Goal: Subscribe to service/newsletter: Subscribe to service/newsletter

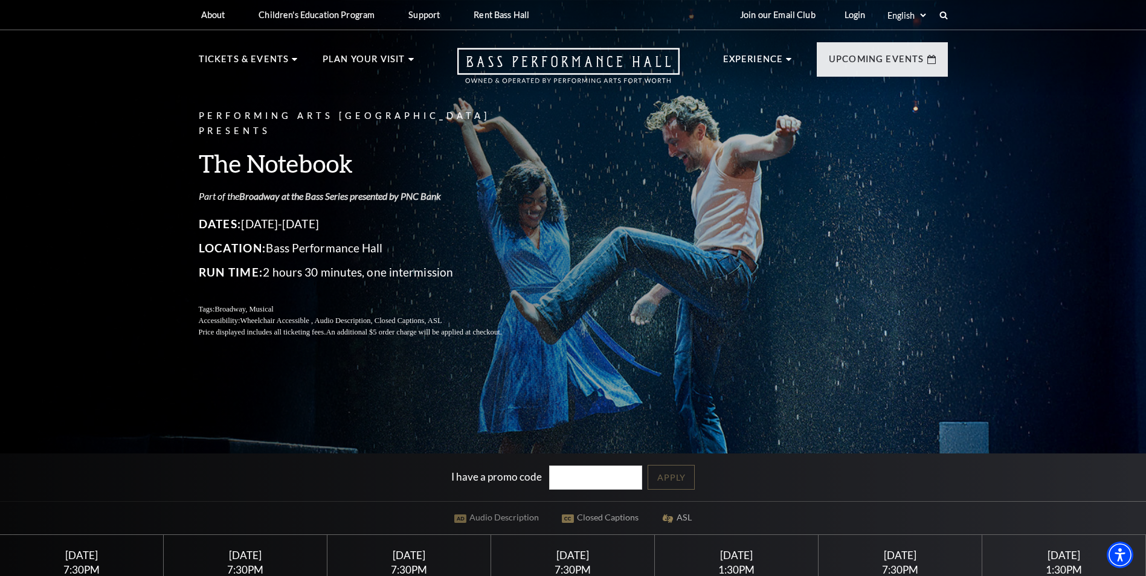
click at [290, 190] on link "Broadway at the Bass Series presented by PNC Bank" at bounding box center [340, 195] width 202 height 11
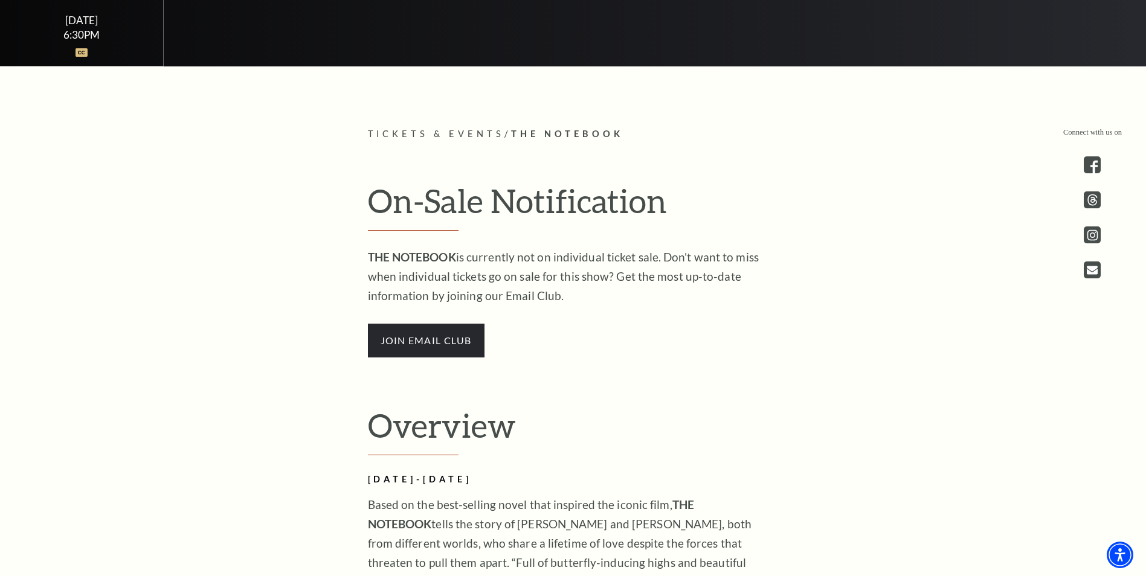
scroll to position [604, 0]
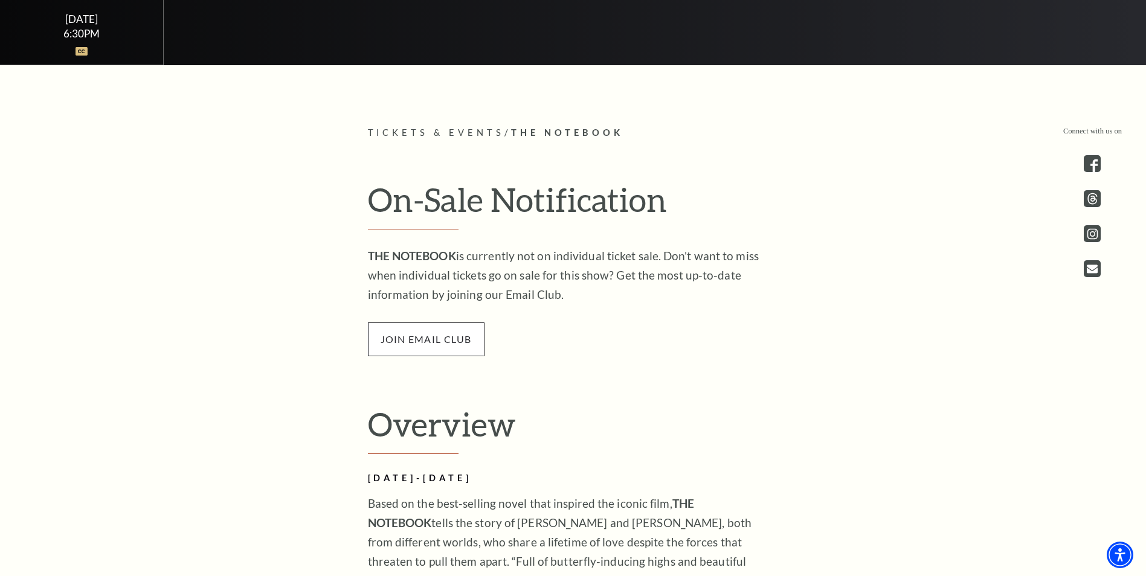
click at [435, 347] on span "join email club" at bounding box center [426, 339] width 117 height 34
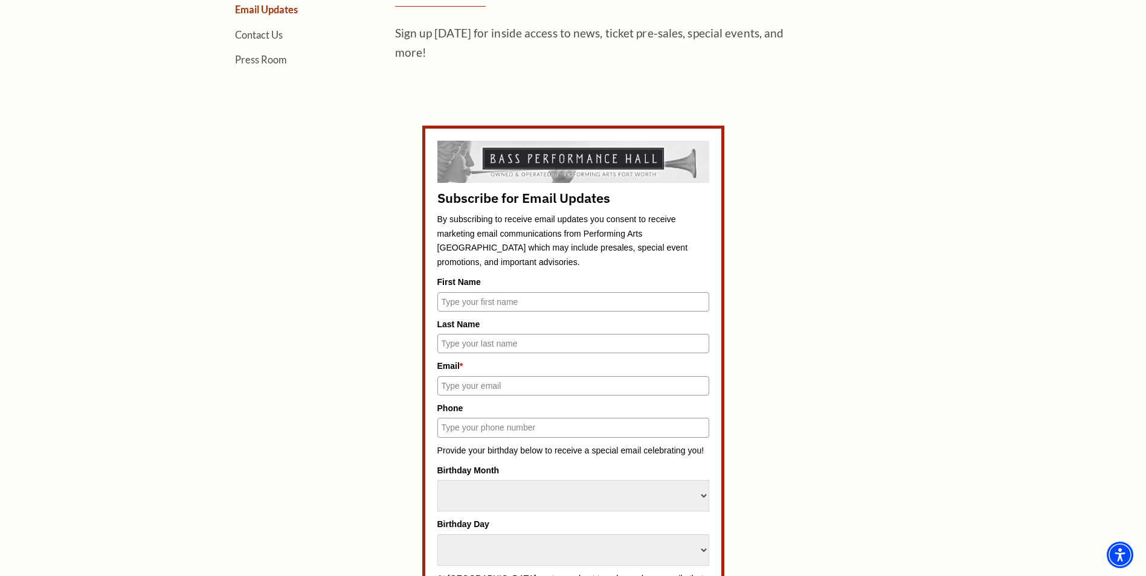
scroll to position [483, 0]
click at [473, 303] on input "First Name" at bounding box center [573, 300] width 272 height 19
type input "brandi"
click at [455, 341] on input "Last Name" at bounding box center [573, 342] width 272 height 19
type input "brooks"
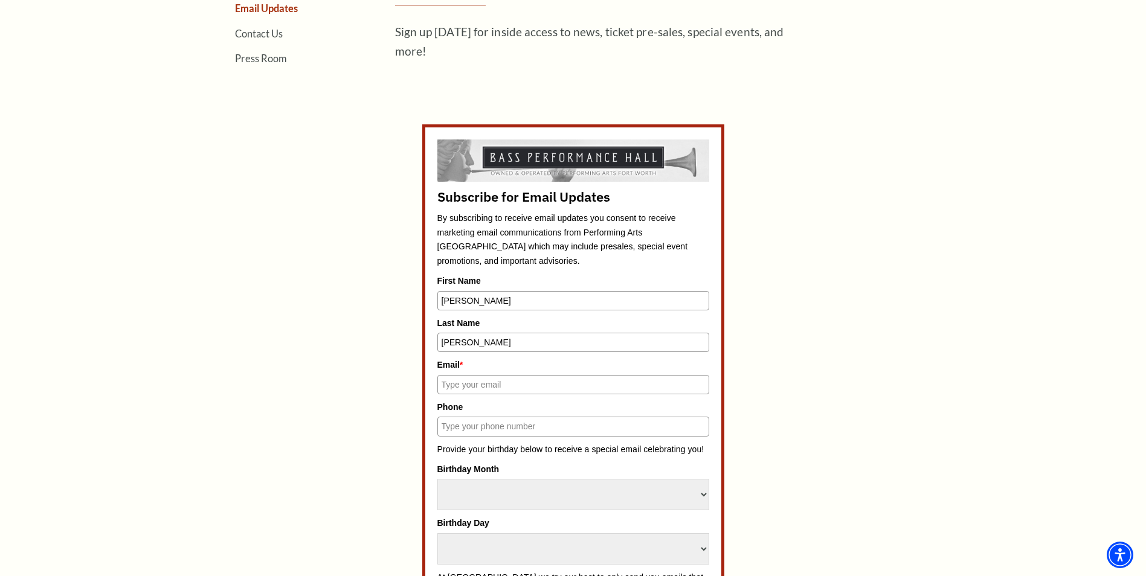
click at [456, 380] on input "Email *" at bounding box center [573, 384] width 272 height 19
type input "BRANDIADAMS31@YAHOO.COM"
type input "6822082511"
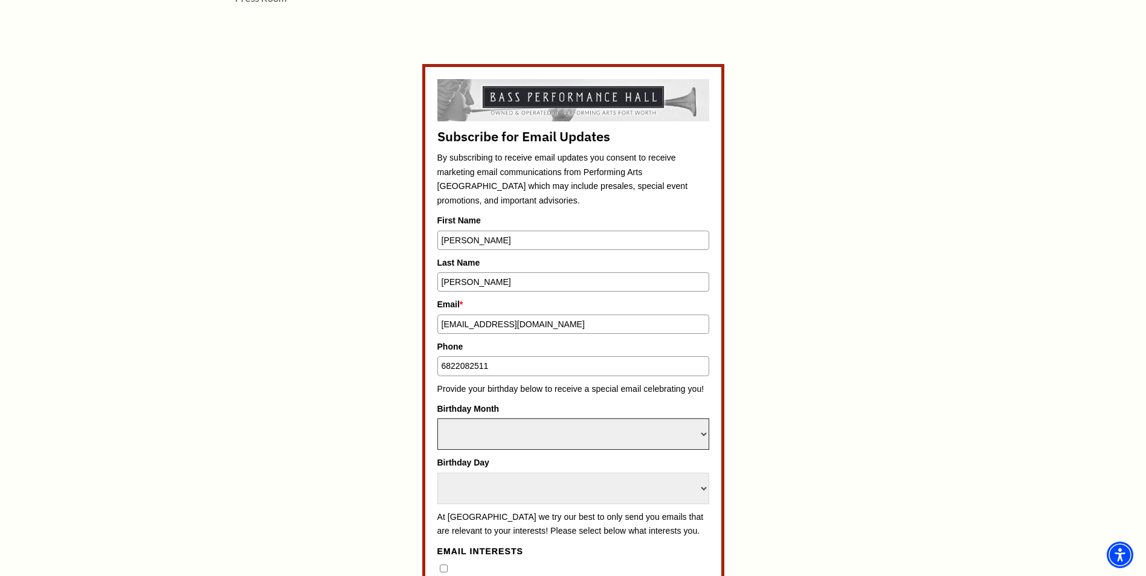
click at [500, 431] on select "Select Month January February March April May June July August September Octobe…" at bounding box center [573, 433] width 272 height 31
select select "May"
click at [437, 418] on select "Select Month January February March April May June July August September Octobe…" at bounding box center [573, 433] width 272 height 31
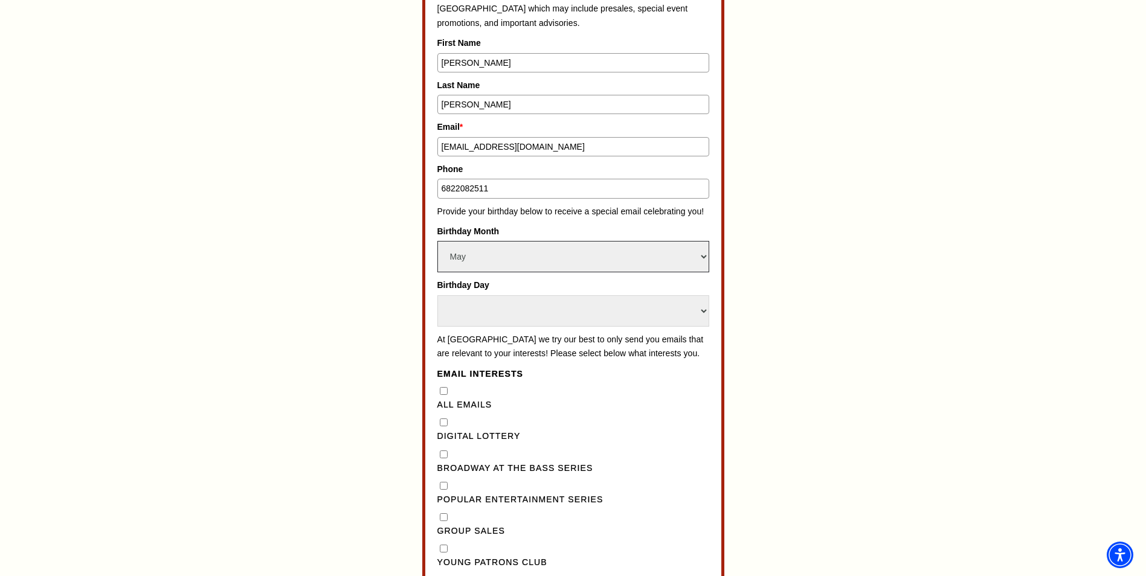
scroll to position [725, 0]
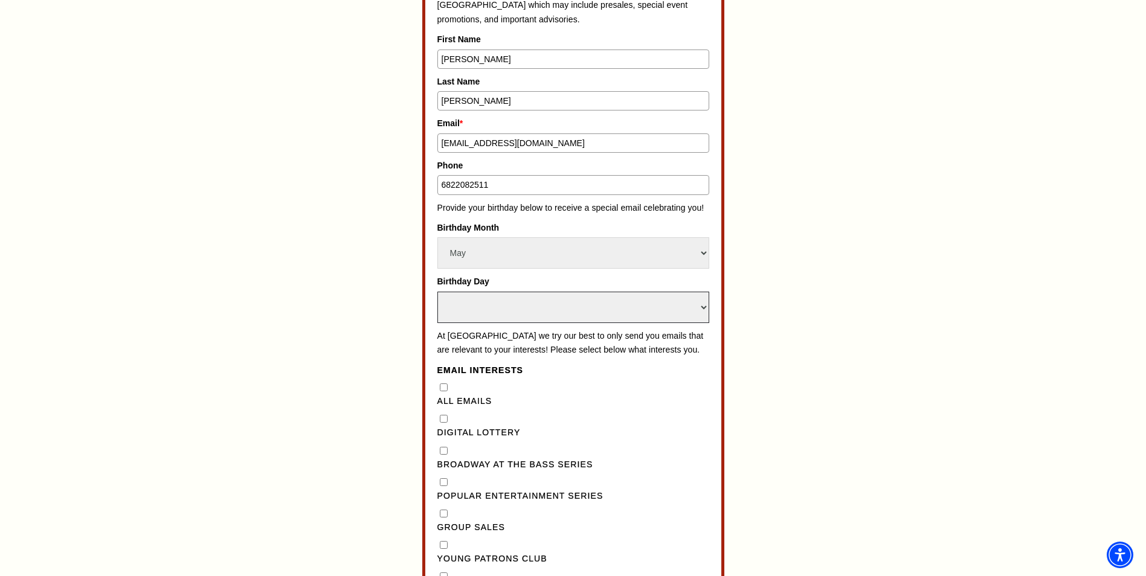
click at [461, 306] on select "Select Day 1 2 3 4 5 6 7 8 9 10 11 12 13 14 15 16 17 18 19 20 21 22 23 24" at bounding box center [573, 307] width 272 height 31
select select "6"
click at [437, 292] on select "Select Day 1 2 3 4 5 6 7 8 9 10 11 12 13 14 15 16 17 18 19 20 21 22 23 24" at bounding box center [573, 307] width 272 height 31
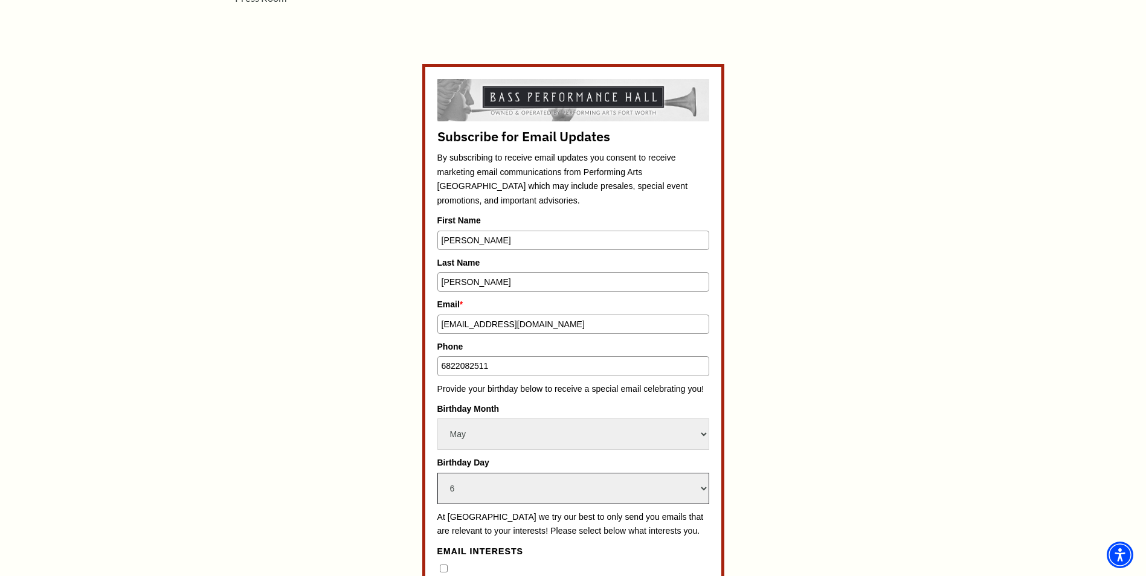
scroll to position [785, 0]
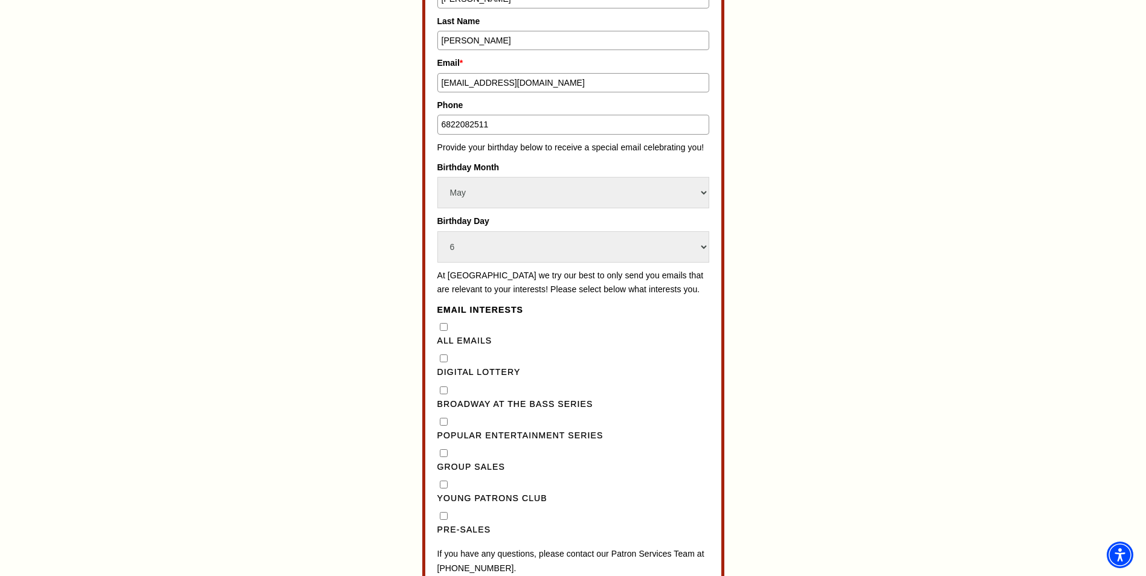
click at [444, 331] on Emails"] "All Emails" at bounding box center [444, 327] width 8 height 8
checkbox Emails"] "true"
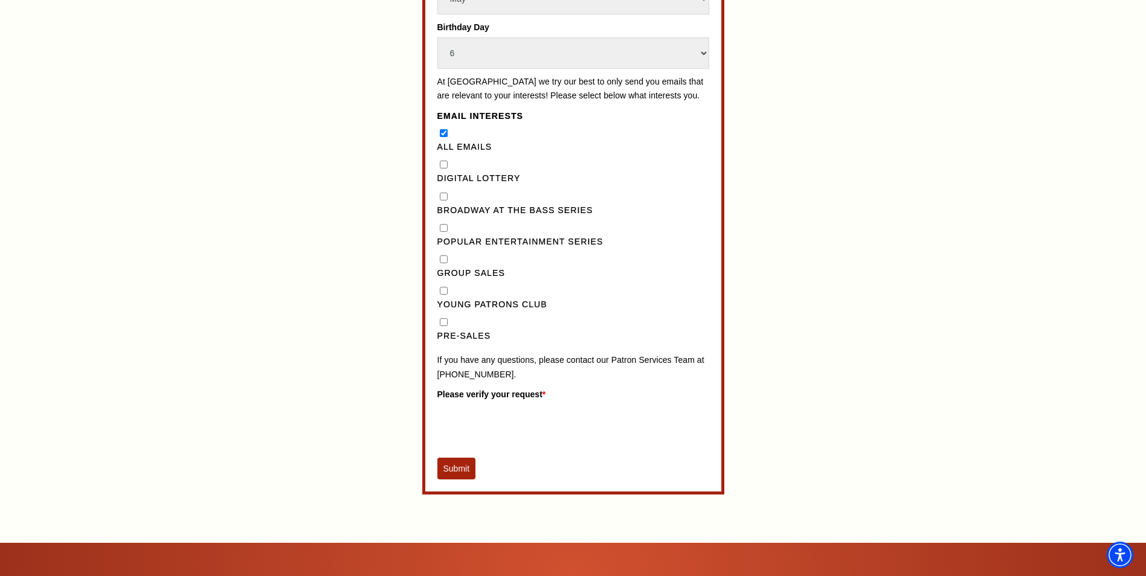
scroll to position [1027, 0]
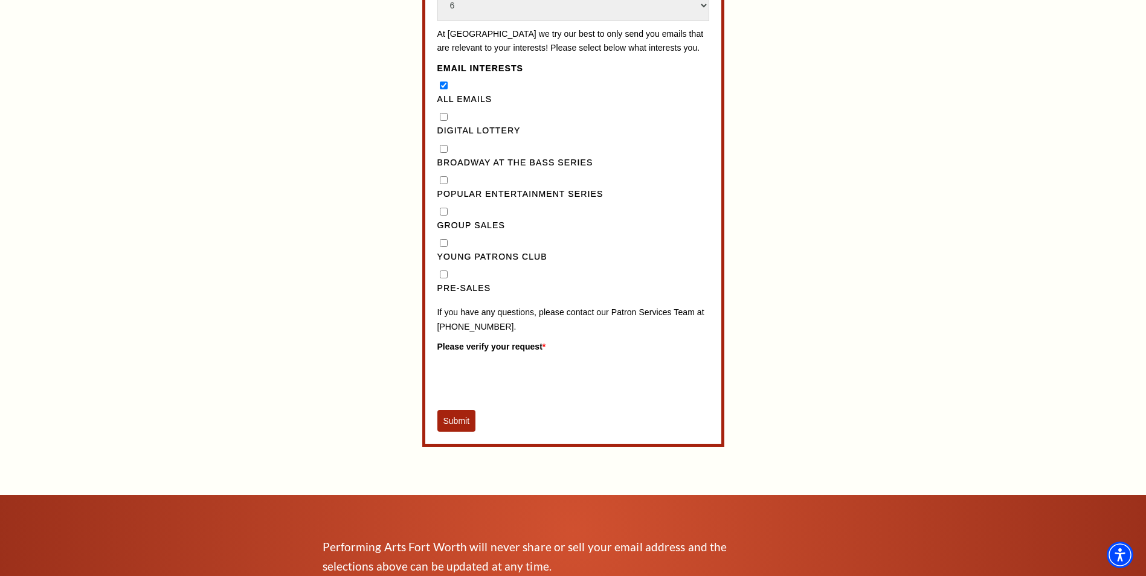
click at [447, 278] on input "Pre-Sales" at bounding box center [444, 275] width 8 height 8
checkbox input "true"
click at [460, 432] on button "Submit" at bounding box center [456, 421] width 39 height 22
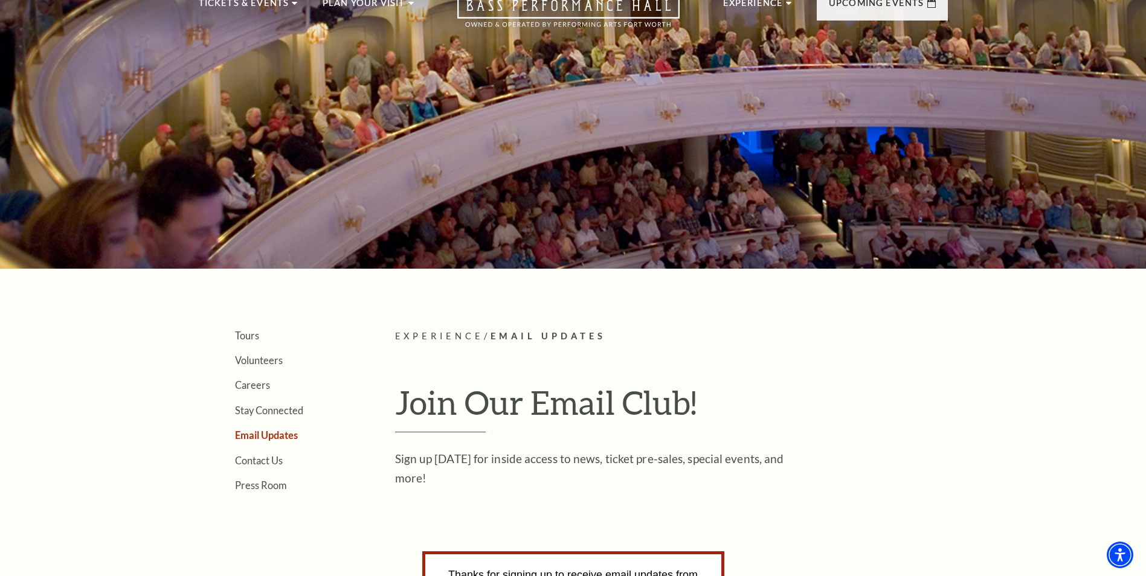
scroll to position [0, 0]
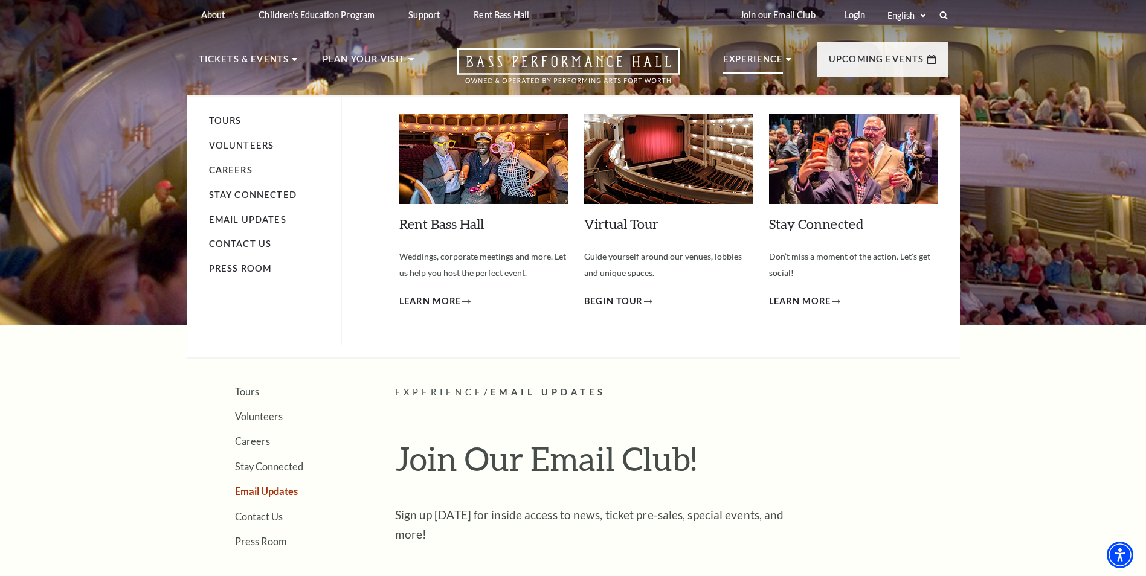
click at [737, 59] on p "Experience" at bounding box center [753, 63] width 60 height 22
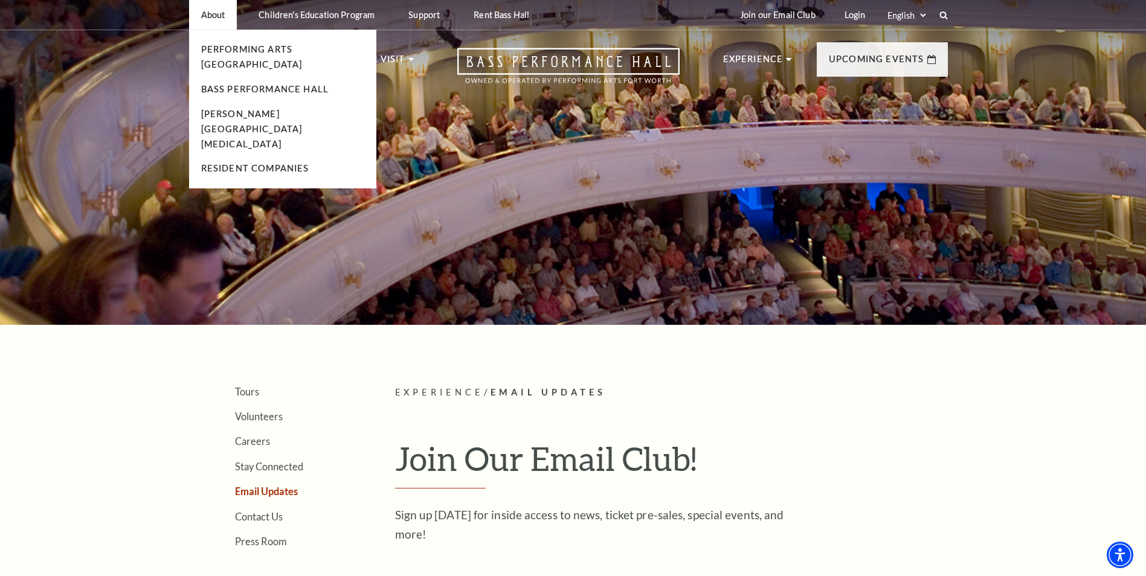
click at [217, 10] on p "About" at bounding box center [213, 15] width 24 height 10
click at [237, 47] on link "Performing Arts [GEOGRAPHIC_DATA]" at bounding box center [251, 56] width 101 height 25
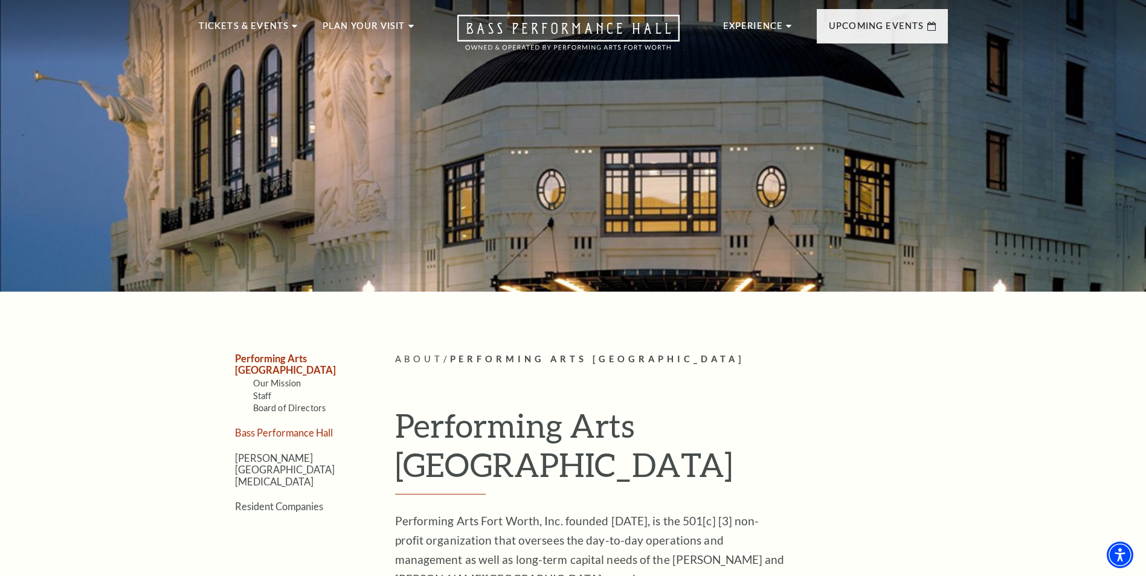
scroll to position [60, 0]
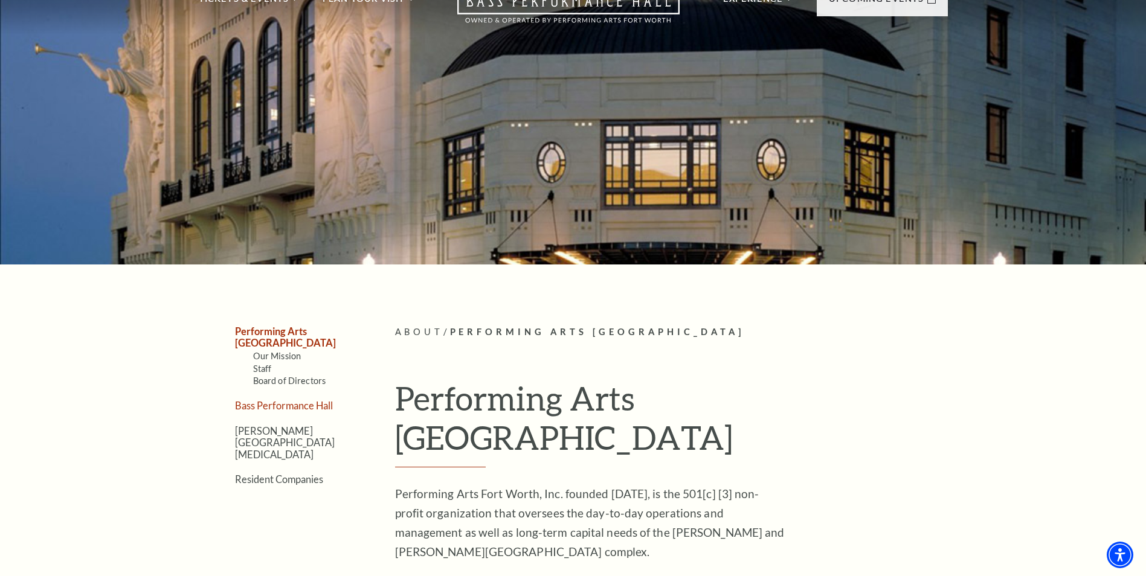
click at [265, 400] on link "Bass Performance Hall" at bounding box center [284, 405] width 98 height 11
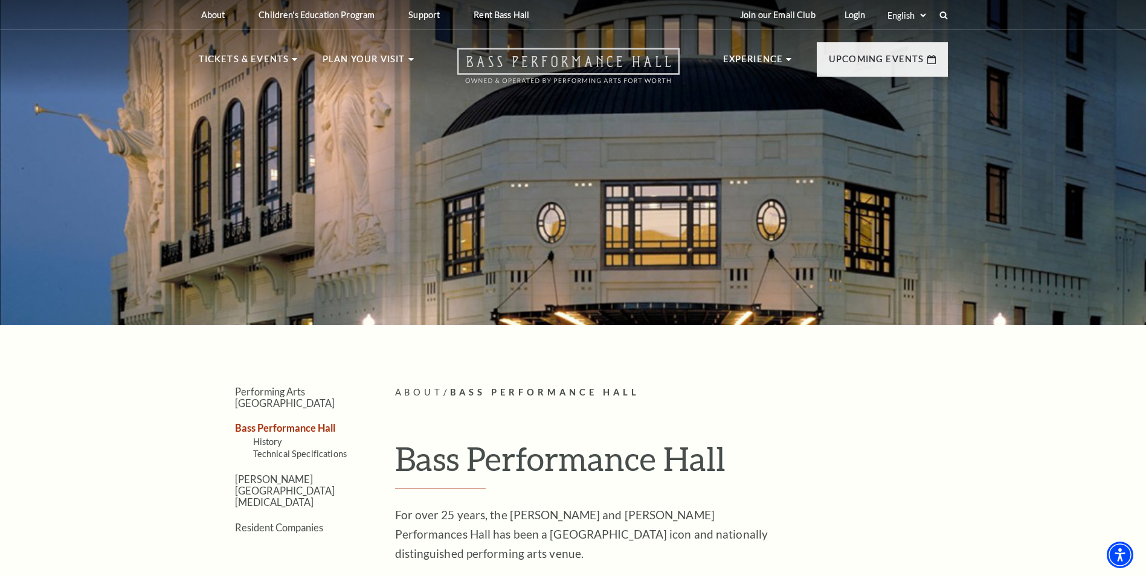
click at [559, 62] on icon "Open this option" at bounding box center [568, 66] width 222 height 36
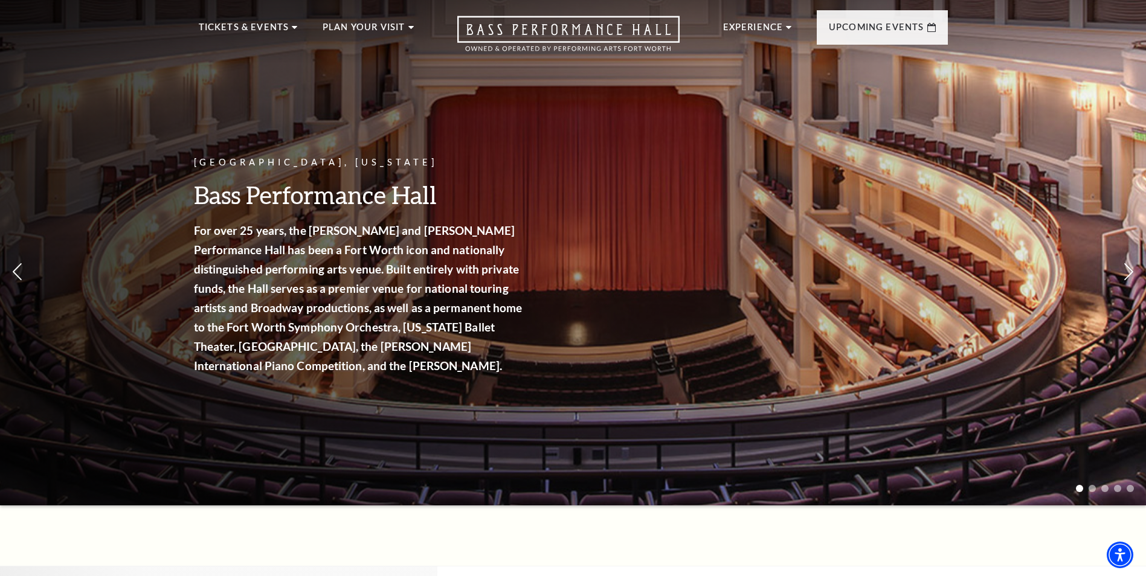
scroll to position [60, 0]
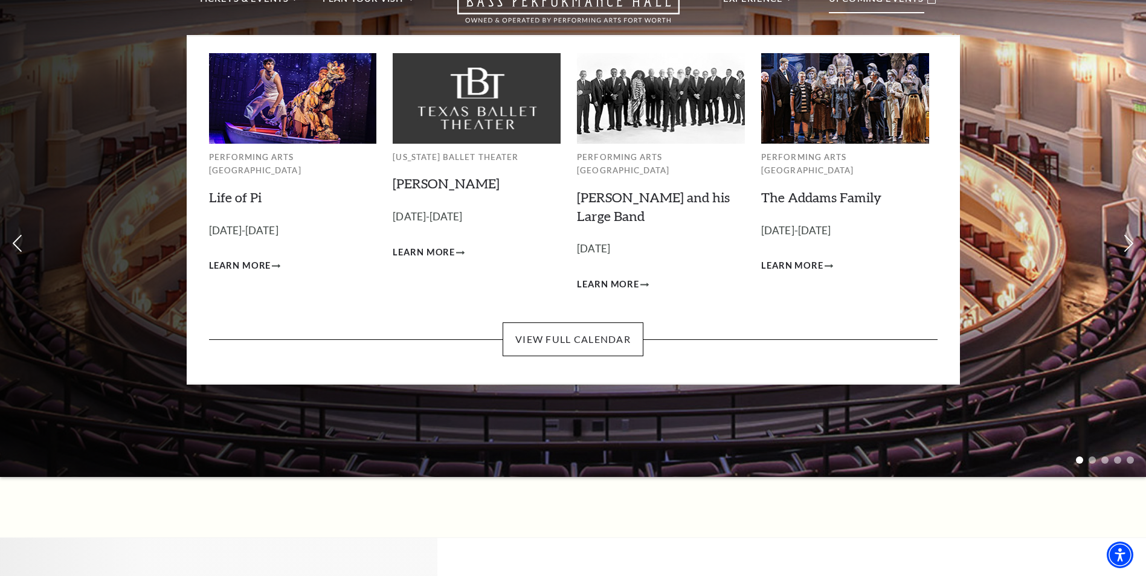
click at [850, 3] on p "Upcoming Events" at bounding box center [875, 3] width 95 height 22
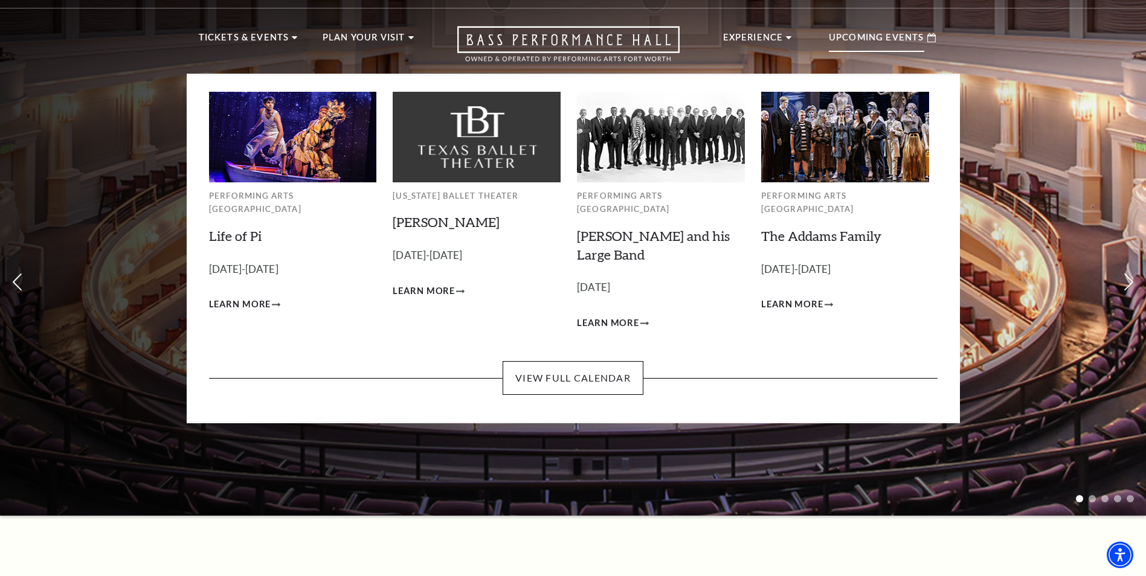
scroll to position [0, 0]
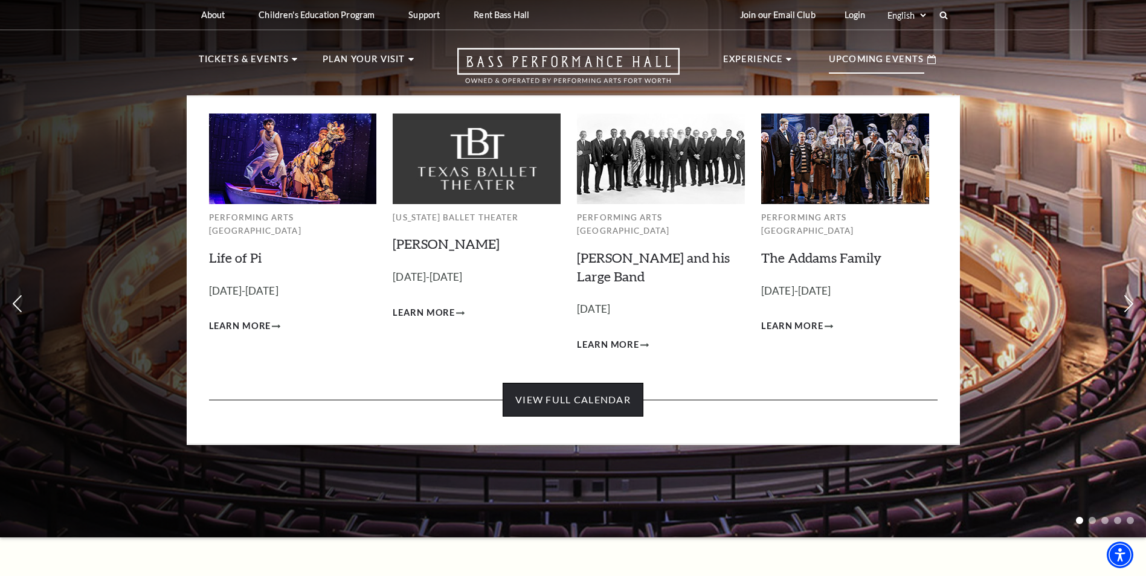
click at [551, 386] on link "View Full Calendar" at bounding box center [572, 400] width 141 height 34
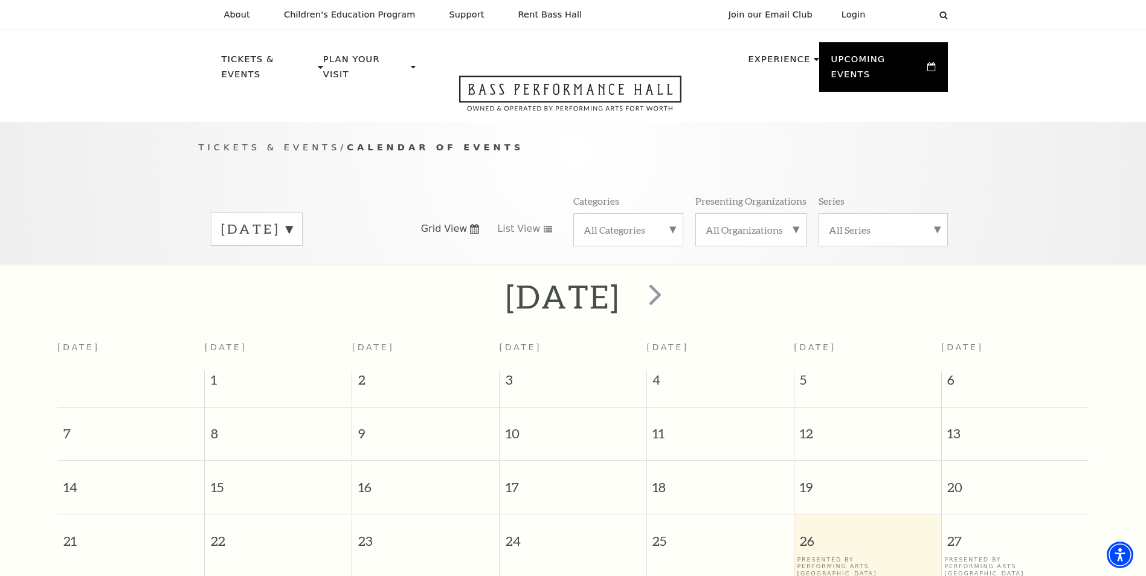
click at [292, 220] on label "[DATE]" at bounding box center [256, 229] width 71 height 19
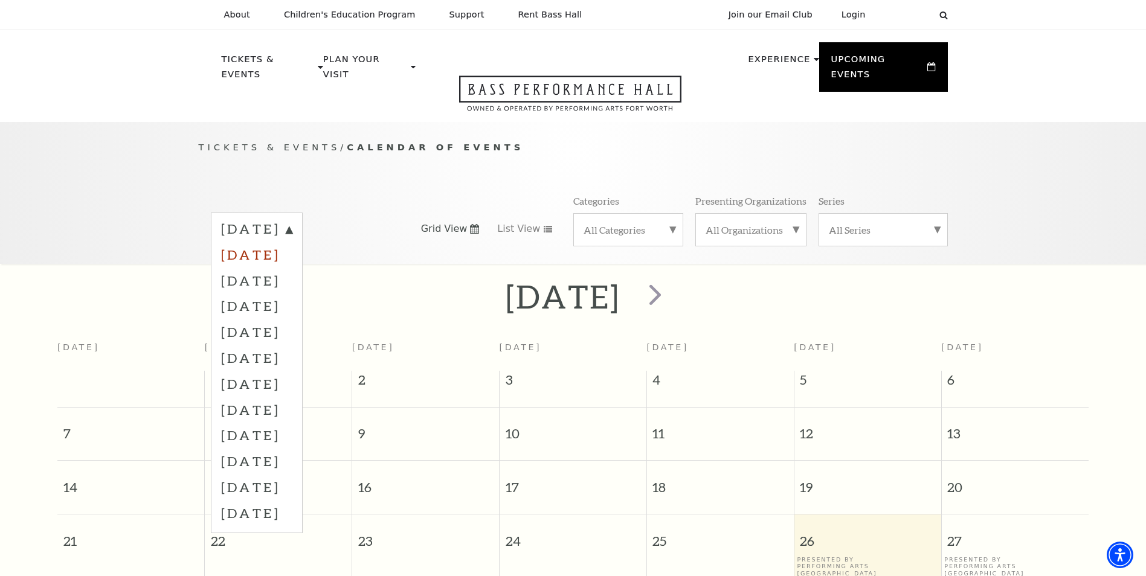
click at [292, 246] on label "[DATE]" at bounding box center [256, 255] width 71 height 26
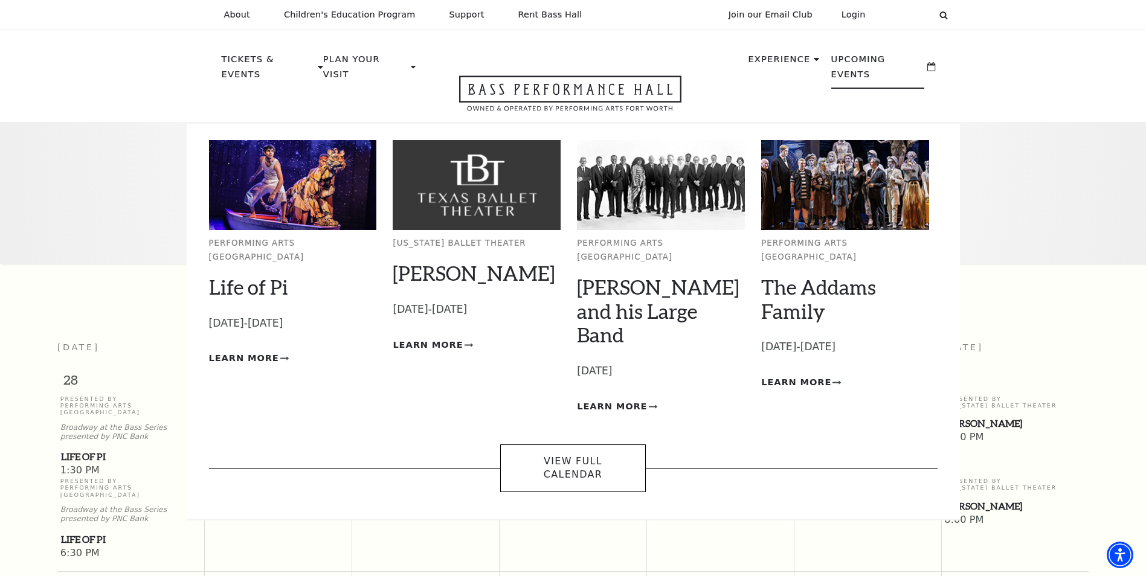
click at [880, 66] on p "Upcoming Events" at bounding box center [878, 70] width 94 height 37
